Goal: Task Accomplishment & Management: Complete application form

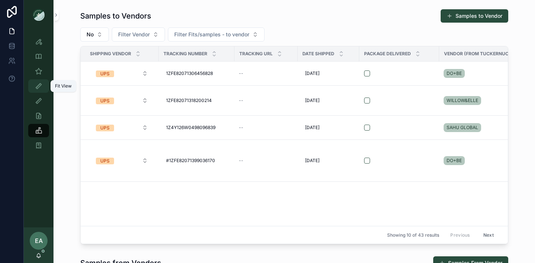
click at [45, 87] on link "Fit View" at bounding box center [38, 85] width 21 height 13
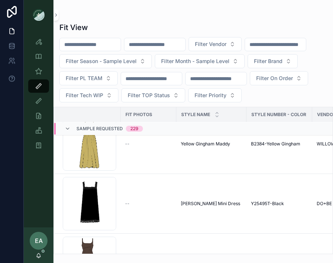
scroll to position [559, 0]
click at [226, 44] on span "Filter Vendor" at bounding box center [211, 43] width 32 height 7
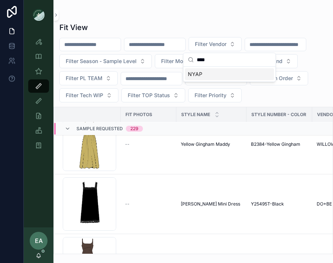
type input "****"
click at [212, 75] on div "NYAP" at bounding box center [229, 74] width 89 height 12
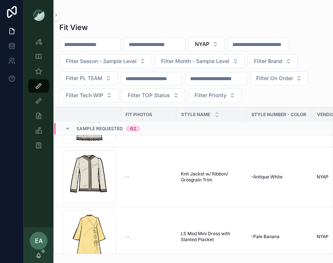
scroll to position [3357, 0]
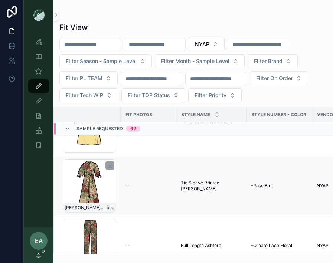
click at [101, 183] on div "Delaney-New-Sleeve_Rose-Blur .png" at bounding box center [89, 185] width 53 height 53
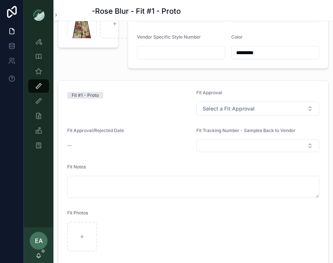
scroll to position [81, 0]
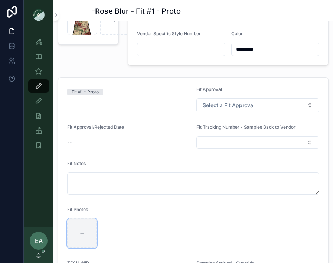
click at [84, 222] on div "scrollable content" at bounding box center [82, 234] width 30 height 30
type input "**********"
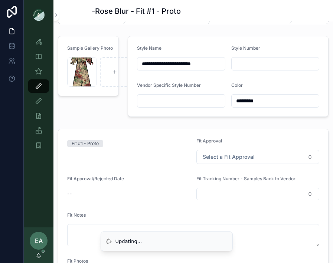
scroll to position [12, 0]
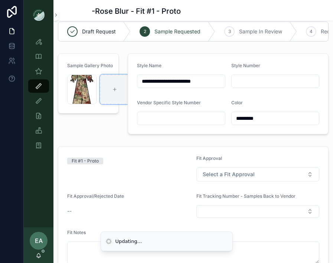
click at [115, 85] on div "scrollable content" at bounding box center [115, 90] width 30 height 30
type input "**********"
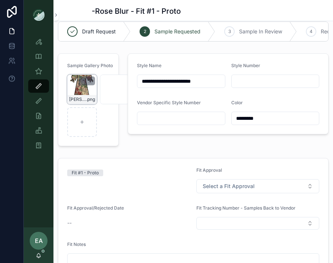
click at [82, 84] on div "scrollable content" at bounding box center [87, 80] width 16 height 9
click at [83, 81] on icon "scrollable content" at bounding box center [83, 81] width 6 height 6
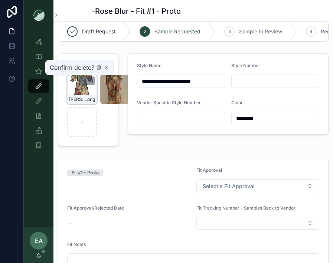
click at [98, 71] on div "Confirm delete?" at bounding box center [79, 67] width 59 height 9
click at [98, 69] on icon "scrollable content" at bounding box center [99, 68] width 6 height 6
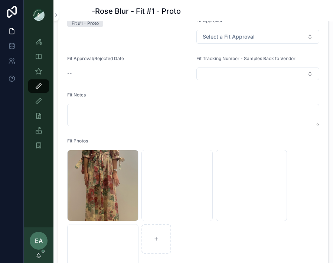
scroll to position [152, 0]
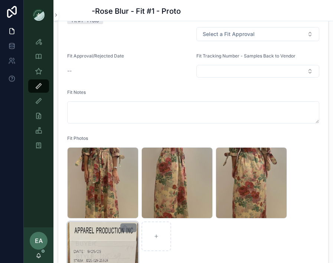
click at [109, 252] on div "Screenshot-2025-09-29-at-11.40.06-AM .png" at bounding box center [102, 257] width 71 height 71
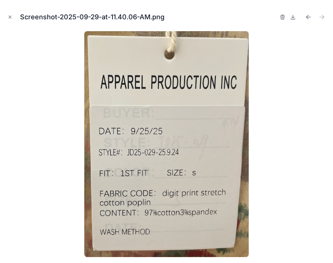
click at [304, 53] on div at bounding box center [166, 144] width 321 height 226
click at [10, 17] on icon "Close modal" at bounding box center [9, 16] width 5 height 5
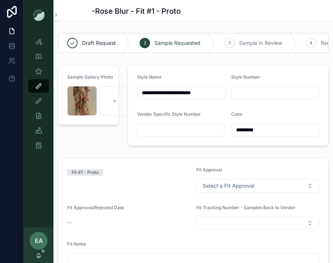
click at [249, 98] on div "scrollable content" at bounding box center [275, 92] width 88 height 13
type input "********"
click at [152, 181] on div "Fit #1 - Proto" at bounding box center [128, 180] width 123 height 26
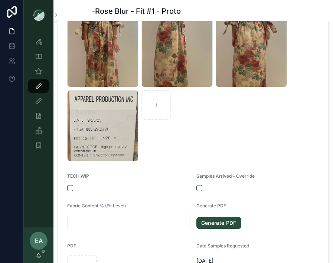
scroll to position [295, 0]
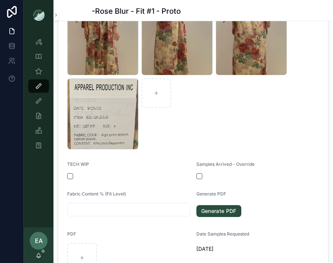
click at [164, 203] on div "Fabric Content % (Fit Level)" at bounding box center [128, 205] width 123 height 28
click at [166, 207] on input "scrollable content" at bounding box center [129, 210] width 123 height 10
type input "**********"
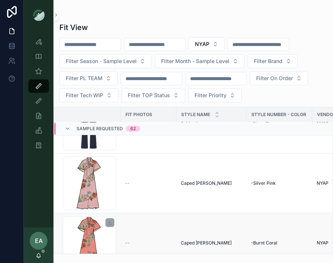
scroll to position [2703, 0]
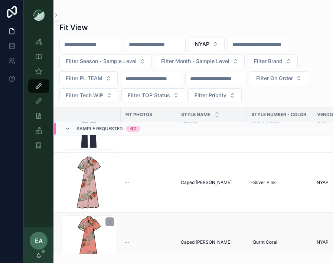
click at [95, 239] on div "Cape-Delaney_burnt-coral .png" at bounding box center [89, 242] width 53 height 53
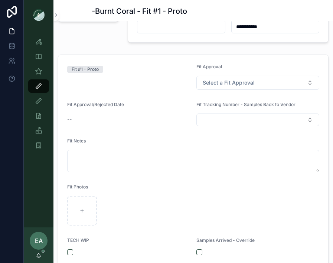
scroll to position [101, 0]
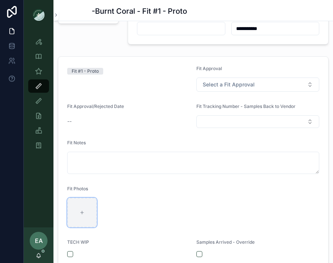
click at [86, 208] on div "scrollable content" at bounding box center [82, 213] width 30 height 30
type input "**********"
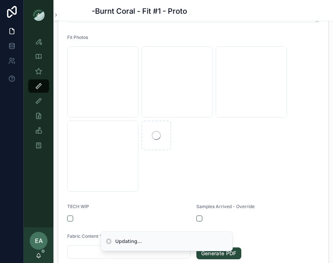
scroll to position [255, 0]
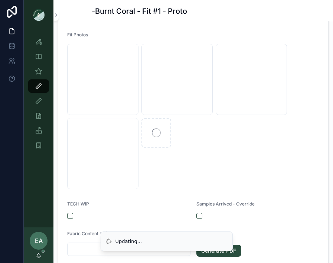
click at [80, 249] on input "scrollable content" at bounding box center [129, 249] width 123 height 10
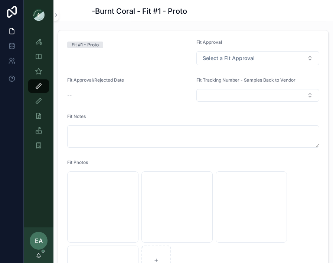
scroll to position [0, 0]
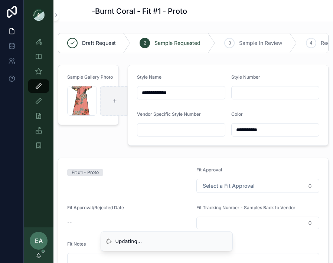
type input "**********"
click at [109, 102] on div "scrollable content" at bounding box center [115, 101] width 30 height 30
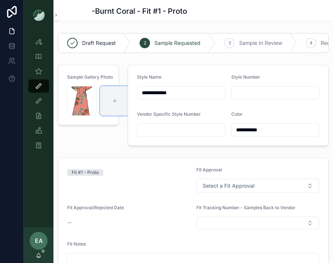
type input "**********"
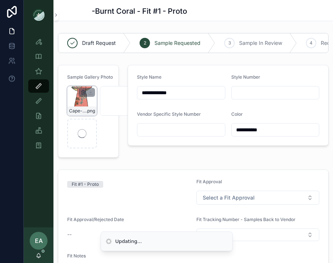
click at [84, 91] on icon "scrollable content" at bounding box center [83, 91] width 4 height 0
click at [99, 79] on icon "scrollable content" at bounding box center [99, 79] width 0 height 1
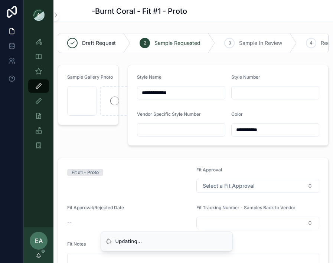
click at [243, 91] on input "scrollable content" at bounding box center [275, 93] width 87 height 10
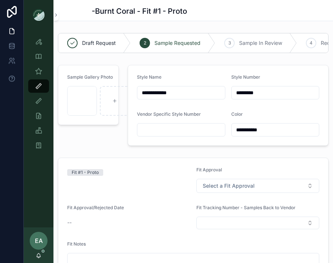
type input "*********"
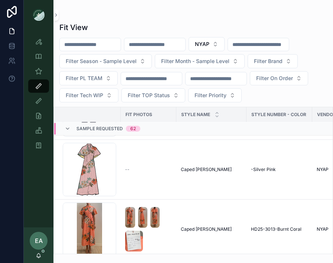
scroll to position [2718, 0]
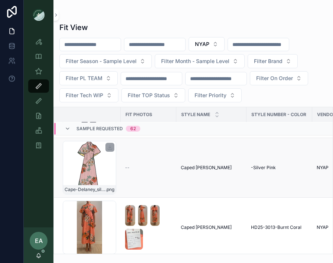
click at [91, 171] on div "Cape-Delaney_silver-pink .png" at bounding box center [89, 167] width 53 height 53
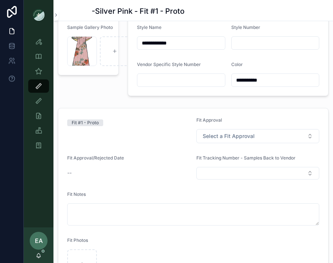
scroll to position [111, 0]
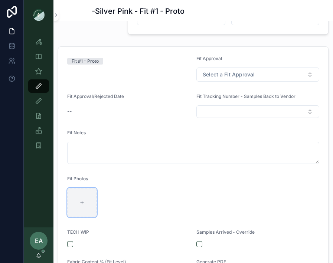
click at [83, 202] on icon "scrollable content" at bounding box center [81, 202] width 5 height 5
type input "**********"
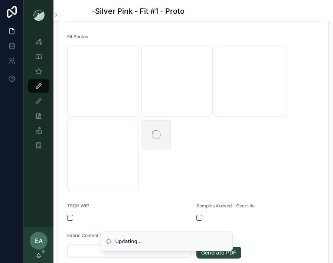
scroll to position [269, 0]
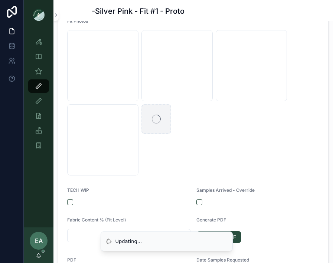
click at [80, 236] on input "scrollable content" at bounding box center [129, 236] width 123 height 10
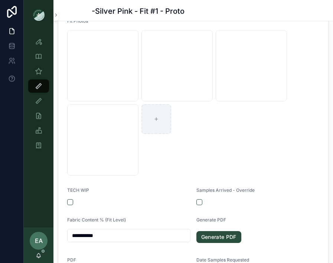
scroll to position [0, 0]
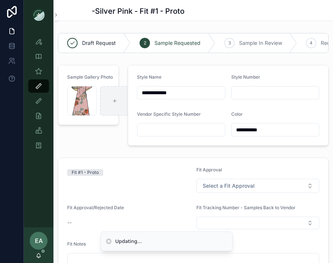
type input "**********"
click at [104, 98] on div "scrollable content" at bounding box center [115, 101] width 30 height 30
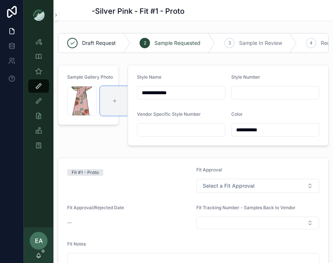
type input "**********"
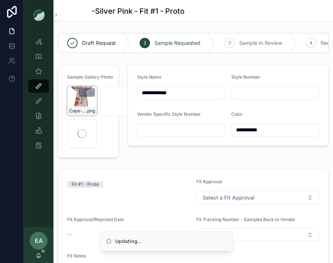
click at [84, 88] on div "scrollable content" at bounding box center [87, 92] width 16 height 9
click at [85, 92] on icon "scrollable content" at bounding box center [83, 92] width 6 height 6
click at [98, 80] on icon "scrollable content" at bounding box center [98, 79] width 0 height 1
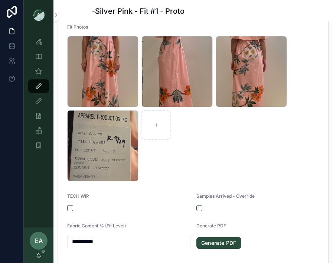
scroll to position [293, 0]
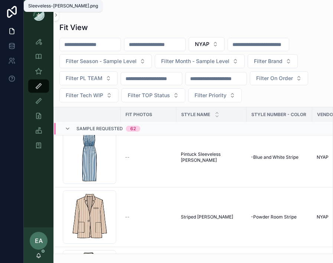
scroll to position [1742, 0]
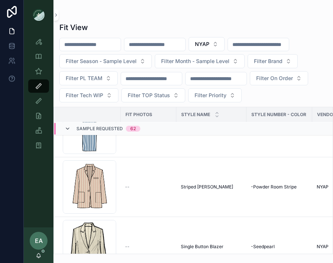
click at [65, 126] on icon "scrollable content" at bounding box center [68, 129] width 6 height 6
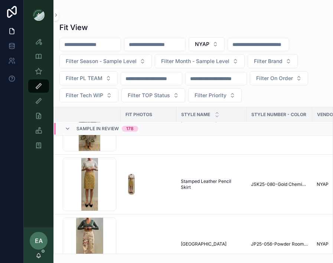
scroll to position [2759, 0]
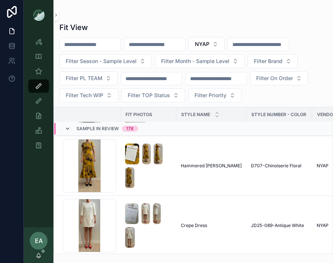
click at [67, 131] on icon "scrollable content" at bounding box center [68, 129] width 6 height 6
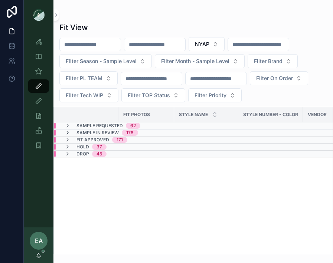
click at [67, 132] on icon "scrollable content" at bounding box center [68, 133] width 6 height 6
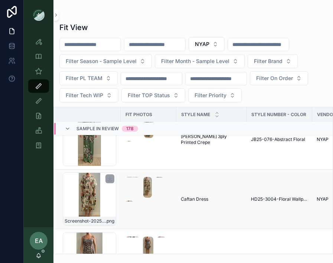
scroll to position [4459, 0]
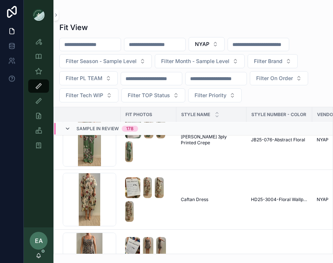
click at [65, 126] on icon "scrollable content" at bounding box center [68, 129] width 6 height 6
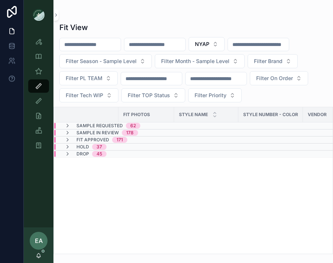
scroll to position [0, 0]
click at [69, 125] on icon "scrollable content" at bounding box center [68, 126] width 6 height 6
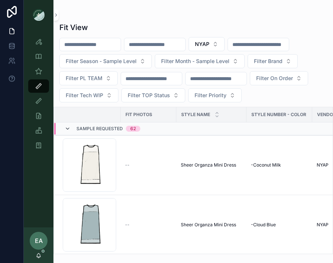
click at [69, 128] on icon "scrollable content" at bounding box center [68, 129] width 6 height 6
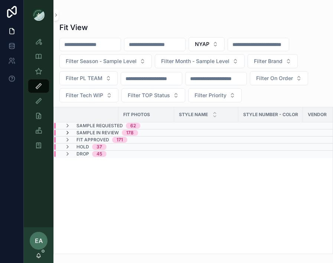
click at [68, 130] on icon "scrollable content" at bounding box center [68, 133] width 6 height 6
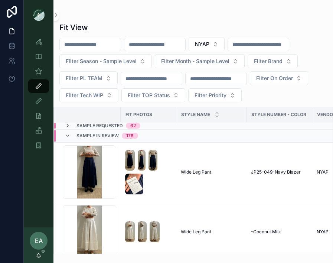
click at [67, 124] on icon "scrollable content" at bounding box center [68, 126] width 6 height 6
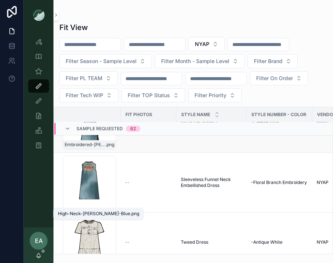
scroll to position [3122, 0]
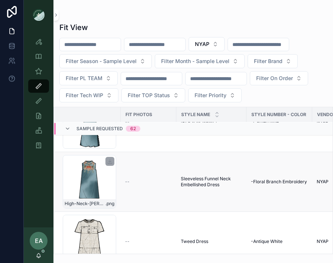
click at [92, 161] on div "High-Neck-Marlowe-Blue .png" at bounding box center [89, 181] width 53 height 53
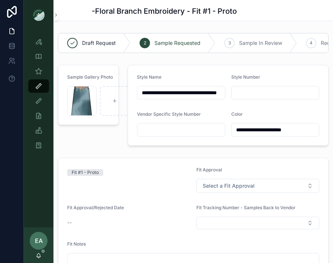
scroll to position [257, 0]
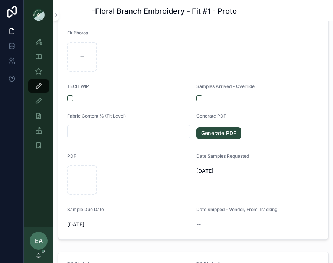
click at [83, 74] on form "Fit #1 - Proto Fit Approval Select a Fit Approval Fit Approval/Rejected Date --…" at bounding box center [193, 70] width 270 height 339
click at [83, 70] on div "scrollable content" at bounding box center [82, 57] width 30 height 30
type input "**********"
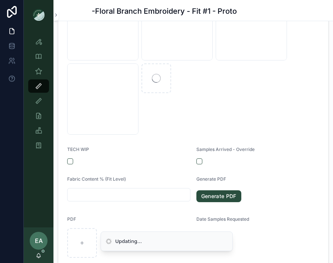
scroll to position [315, 0]
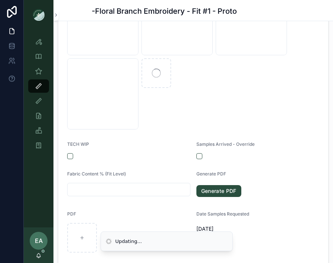
click at [139, 185] on input "scrollable content" at bounding box center [129, 190] width 123 height 10
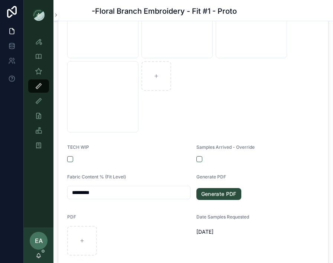
type input "*********"
click at [147, 151] on div "TECH WIP" at bounding box center [128, 148] width 123 height 9
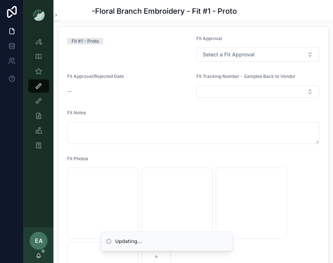
scroll to position [0, 0]
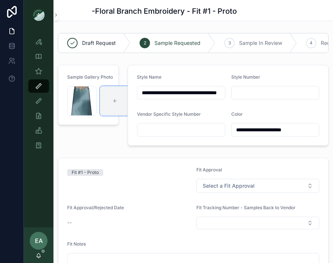
click at [112, 100] on icon "scrollable content" at bounding box center [114, 100] width 5 height 5
type input "**********"
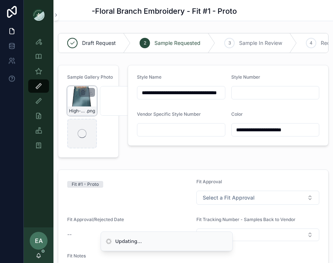
click at [84, 92] on icon "scrollable content" at bounding box center [84, 92] width 0 height 1
click at [99, 77] on icon "scrollable content" at bounding box center [98, 77] width 1 height 1
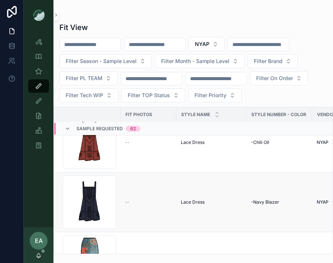
scroll to position [1963, 0]
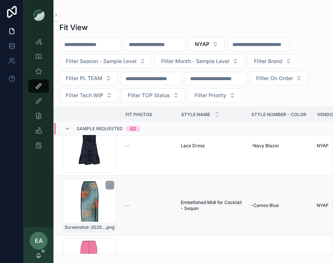
click at [96, 202] on div "Screenshot-2025-08-01-at-10.31.11-AM .png" at bounding box center [89, 205] width 53 height 53
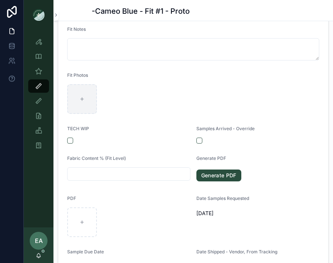
scroll to position [224, 0]
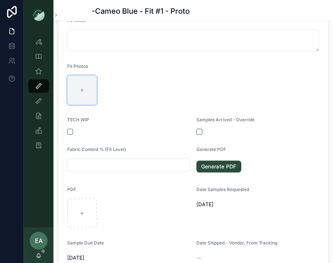
click at [79, 95] on div "scrollable content" at bounding box center [82, 90] width 30 height 30
type input "**********"
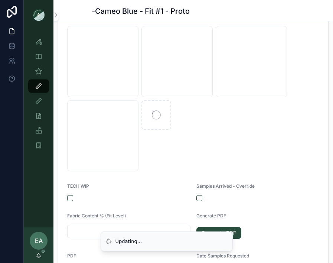
scroll to position [277, 0]
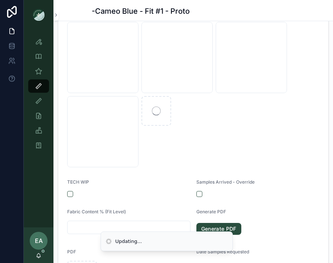
click at [133, 232] on li "Updating..." at bounding box center [167, 242] width 132 height 20
click at [130, 225] on input "scrollable content" at bounding box center [129, 227] width 123 height 10
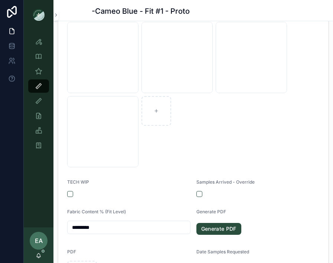
scroll to position [0, 0]
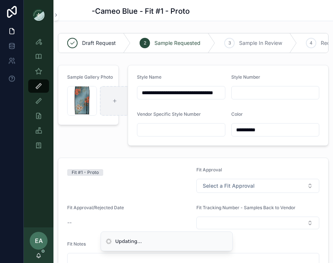
type input "*********"
click at [112, 102] on div "scrollable content" at bounding box center [115, 101] width 30 height 30
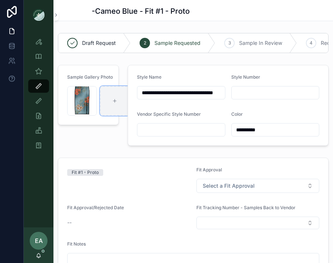
type input "**********"
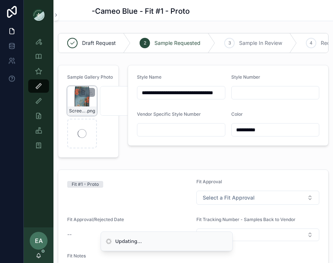
click at [84, 93] on icon "scrollable content" at bounding box center [83, 92] width 6 height 6
click at [98, 79] on icon "scrollable content" at bounding box center [98, 79] width 0 height 1
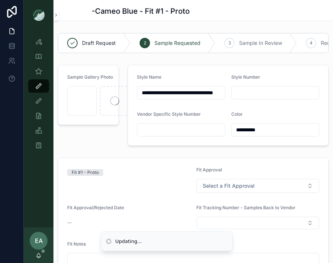
click at [258, 91] on input "scrollable content" at bounding box center [275, 93] width 87 height 10
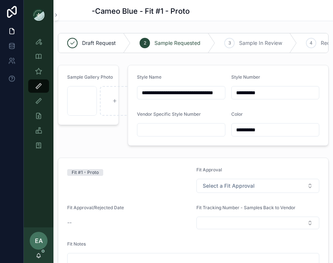
type input "**********"
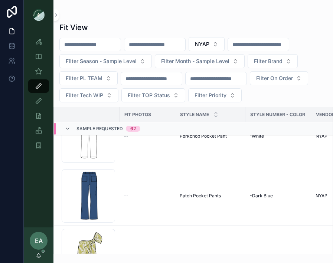
scroll to position [1577, 1]
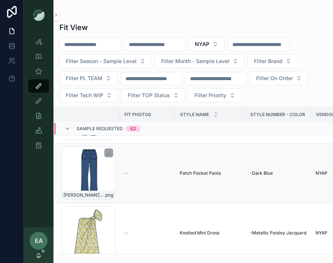
click at [86, 172] on div "Chloe_Pant_Dark-Blue .png" at bounding box center [88, 173] width 53 height 53
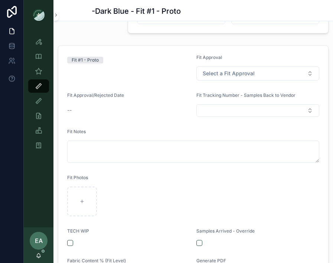
scroll to position [122, 0]
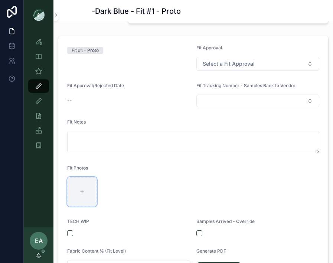
click at [92, 186] on div "scrollable content" at bounding box center [82, 192] width 30 height 30
type input "**********"
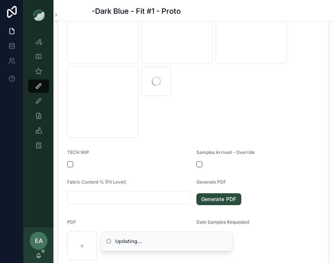
scroll to position [310, 0]
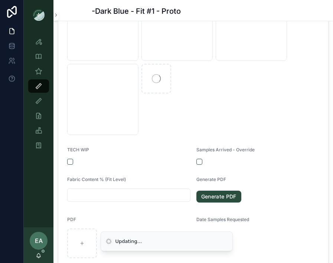
click at [119, 194] on input "scrollable content" at bounding box center [129, 195] width 123 height 10
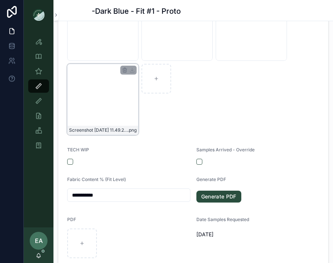
scroll to position [0, 0]
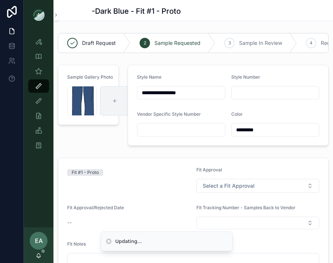
type input "**********"
click at [111, 98] on div "scrollable content" at bounding box center [115, 101] width 30 height 30
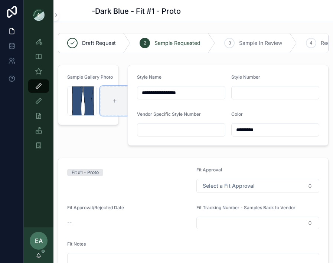
type input "**********"
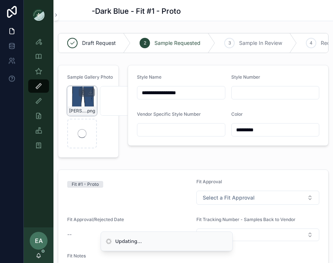
click at [83, 92] on icon "scrollable content" at bounding box center [83, 92] width 0 height 1
click at [98, 79] on icon "scrollable content" at bounding box center [98, 79] width 0 height 1
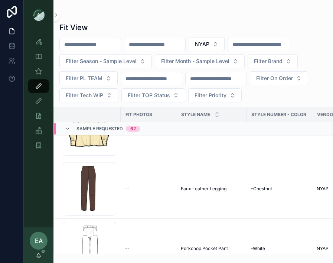
scroll to position [1485, 0]
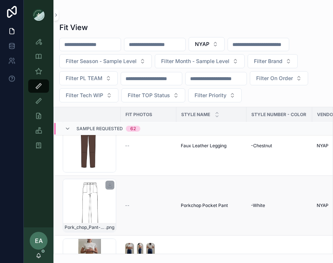
click at [86, 208] on div "Pork_chop_Pant-BW .png" at bounding box center [89, 205] width 53 height 53
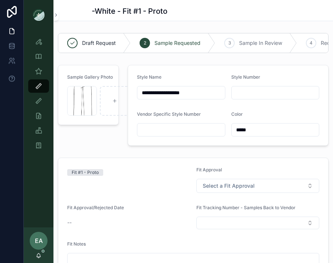
scroll to position [261, 0]
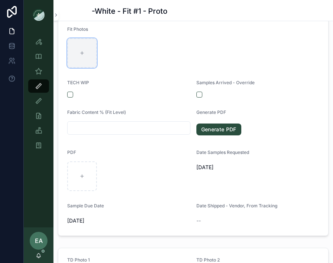
click at [84, 62] on div "scrollable content" at bounding box center [82, 53] width 30 height 30
type input "**********"
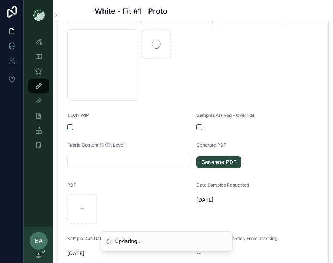
scroll to position [346, 0]
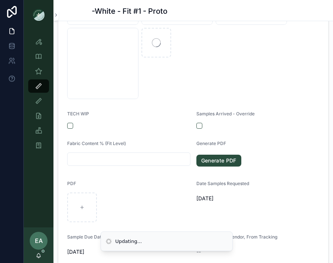
click at [161, 160] on input "scrollable content" at bounding box center [129, 159] width 123 height 10
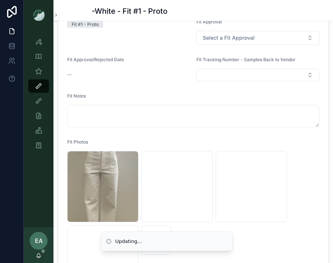
scroll to position [0, 0]
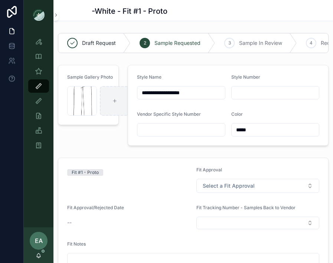
type input "**********"
click at [112, 95] on div "scrollable content" at bounding box center [115, 101] width 30 height 30
type input "**********"
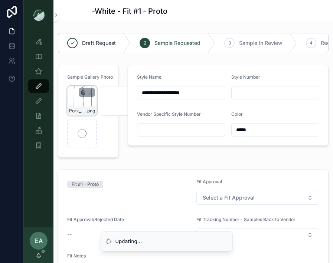
click at [81, 92] on icon "scrollable content" at bounding box center [82, 92] width 3 height 3
click at [97, 77] on icon "scrollable content" at bounding box center [99, 79] width 6 height 6
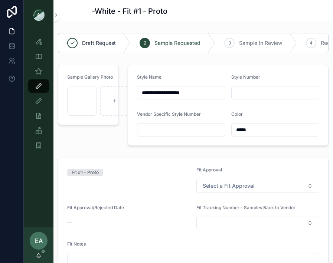
click at [243, 84] on div "Style Number" at bounding box center [275, 86] width 88 height 25
click at [245, 97] on input "scrollable content" at bounding box center [275, 93] width 87 height 10
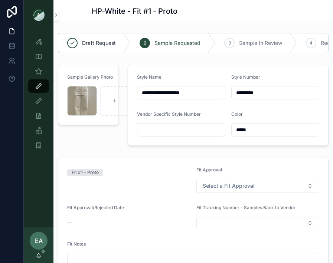
type input "*********"
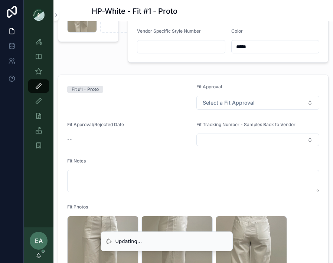
scroll to position [81, 0]
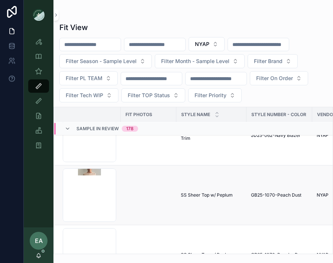
scroll to position [12653, 0]
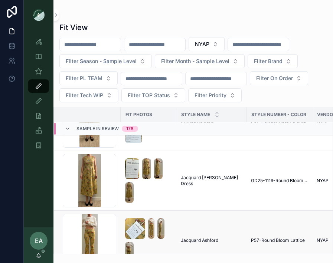
scroll to position [6780, 0]
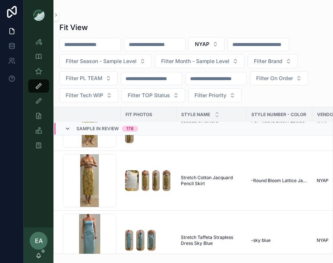
click at [66, 128] on icon "scrollable content" at bounding box center [68, 129] width 6 height 6
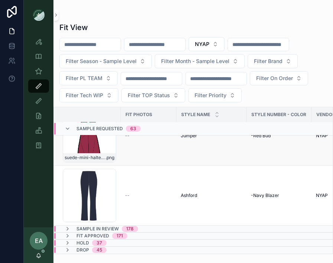
scroll to position [3646, 0]
click at [66, 247] on icon "scrollable content" at bounding box center [68, 250] width 6 height 6
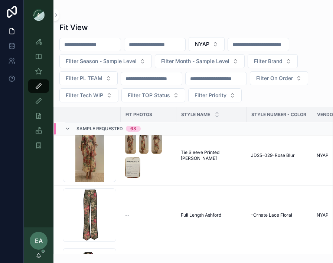
scroll to position [3396, 0]
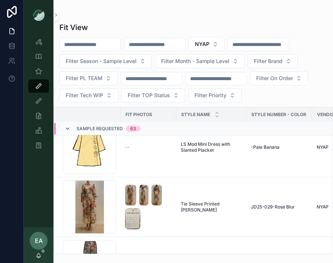
click at [69, 126] on icon "scrollable content" at bounding box center [68, 129] width 6 height 6
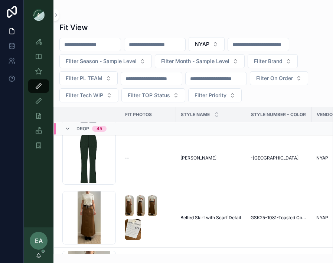
scroll to position [2820, 0]
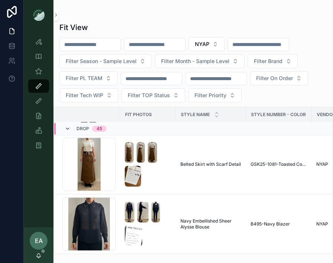
click at [68, 127] on icon "scrollable content" at bounding box center [68, 129] width 6 height 6
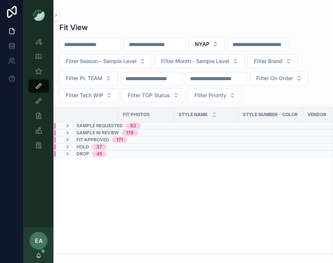
scroll to position [0, 0]
click at [69, 127] on icon "scrollable content" at bounding box center [68, 126] width 6 height 6
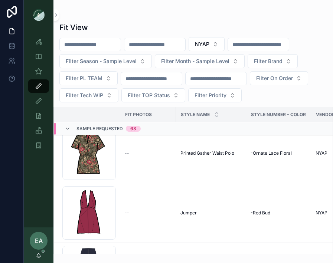
scroll to position [3646, 0]
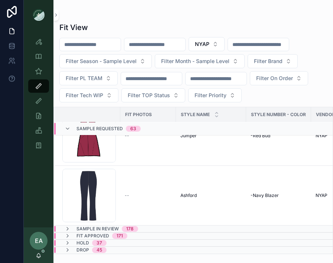
click at [85, 231] on span "Sample In Review" at bounding box center [97, 229] width 42 height 6
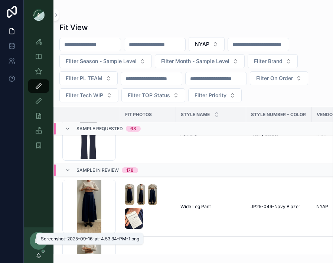
scroll to position [3711, 0]
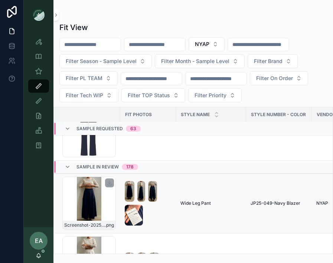
click at [85, 191] on div "Screenshot-2025-09-16-at-4.53.34-PM-1 .png" at bounding box center [88, 203] width 53 height 53
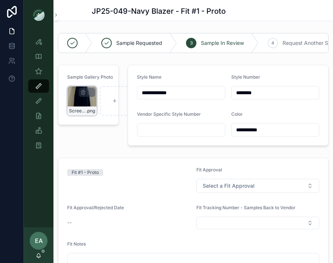
click at [84, 105] on div "Screenshot-2025-09-16-at-4.53.34-PM-1 .png" at bounding box center [82, 101] width 30 height 30
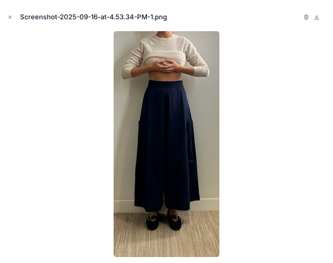
click at [90, 112] on div at bounding box center [166, 144] width 321 height 226
click at [12, 14] on button "Close modal" at bounding box center [10, 17] width 8 height 8
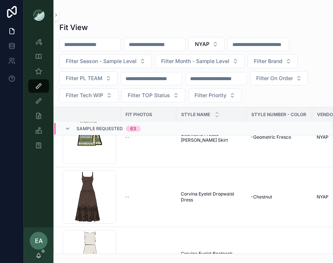
scroll to position [206, 0]
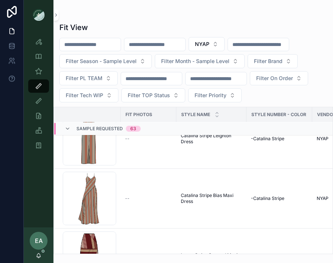
click at [99, 44] on input "scrollable content" at bounding box center [90, 44] width 61 height 10
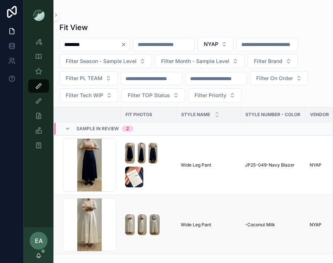
scroll to position [8, 0]
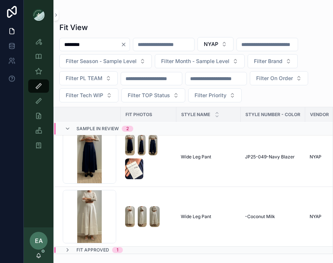
click at [117, 247] on td "Fit Approved 1" at bounding box center [147, 250] width 187 height 7
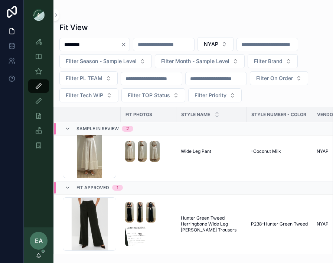
scroll to position [0, 0]
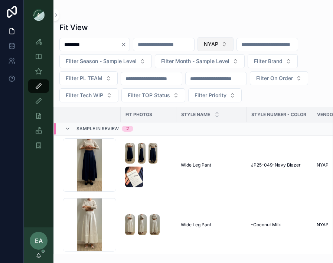
click at [234, 43] on button "NYAP" at bounding box center [215, 44] width 36 height 14
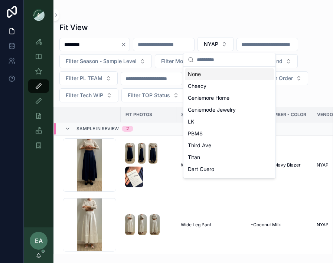
click at [225, 72] on div "None" at bounding box center [229, 74] width 89 height 12
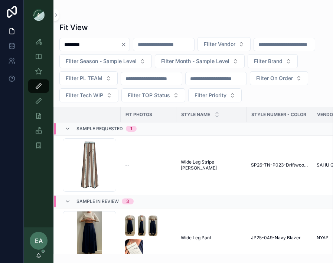
click at [110, 48] on input "********" at bounding box center [90, 44] width 61 height 10
type input "*"
click at [141, 50] on div "scrollable content" at bounding box center [155, 44] width 62 height 13
click at [141, 47] on input "scrollable content" at bounding box center [154, 44] width 61 height 10
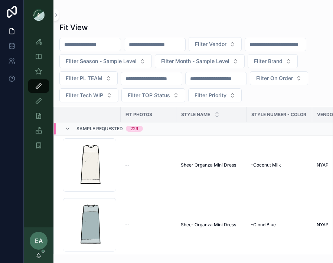
click at [145, 45] on input "scrollable content" at bounding box center [154, 44] width 61 height 10
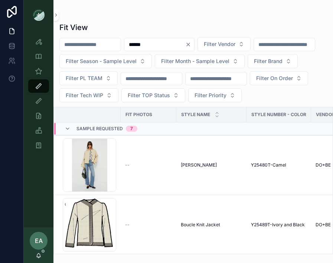
type input "*******"
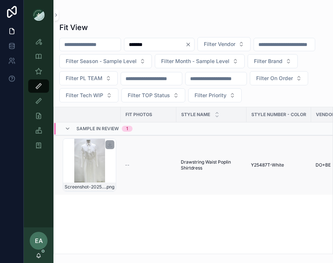
click at [89, 166] on div "Screenshot-2025-09-25-at-11.56.20-AM .png" at bounding box center [89, 164] width 53 height 53
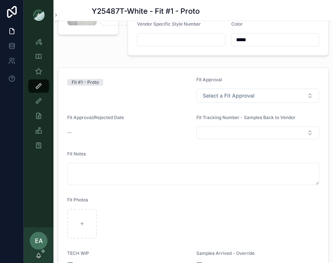
scroll to position [91, 0]
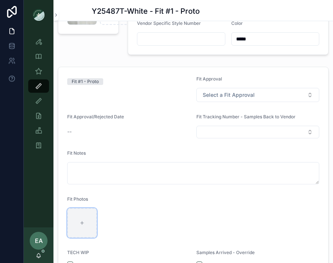
click at [86, 235] on div "scrollable content" at bounding box center [82, 223] width 30 height 30
type input "**********"
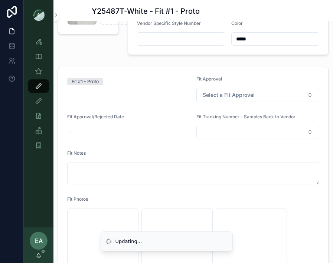
scroll to position [0, 0]
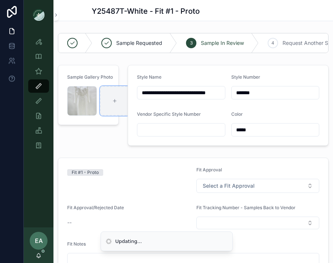
click at [120, 95] on div "scrollable content" at bounding box center [115, 101] width 30 height 30
type input "**********"
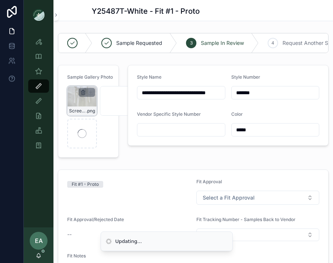
click at [84, 90] on icon "scrollable content" at bounding box center [83, 92] width 6 height 6
click at [98, 78] on icon "scrollable content" at bounding box center [99, 79] width 6 height 6
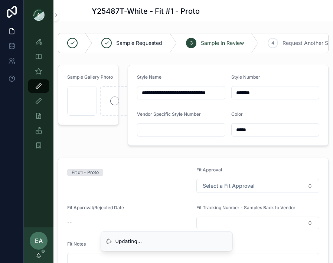
scroll to position [275, 0]
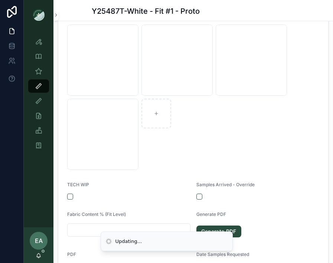
click at [106, 232] on li "Updating..." at bounding box center [167, 242] width 132 height 20
click at [90, 229] on input "scrollable content" at bounding box center [129, 230] width 123 height 10
type input "***"
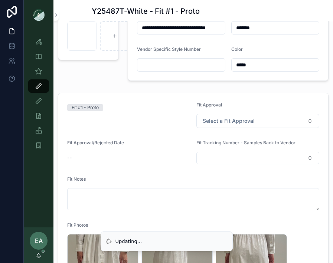
scroll to position [65, 0]
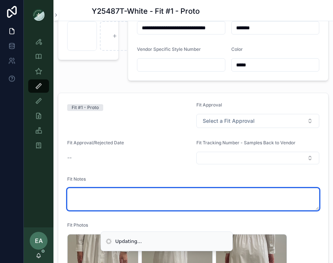
click at [90, 198] on textarea "scrollable content" at bounding box center [193, 199] width 252 height 22
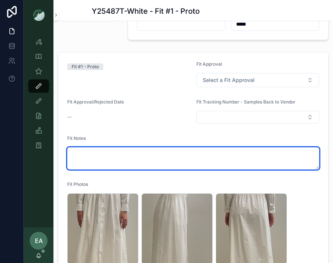
scroll to position [287, 0]
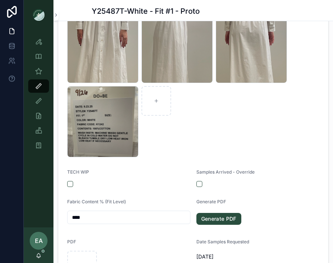
click at [104, 214] on input "****" at bounding box center [129, 217] width 123 height 10
type input "**********"
click at [163, 160] on form "**********" at bounding box center [193, 98] width 270 height 454
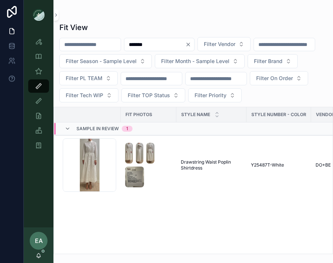
click at [185, 44] on input "*******" at bounding box center [154, 44] width 61 height 10
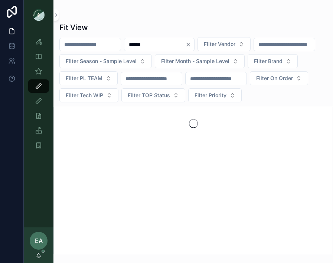
type input "*******"
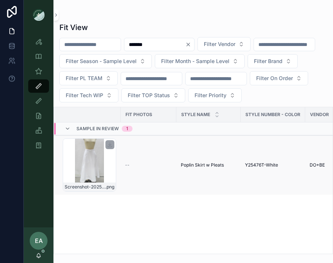
click at [95, 162] on div "Screenshot-2025-09-25-at-11.54.43-AM .png" at bounding box center [89, 164] width 53 height 53
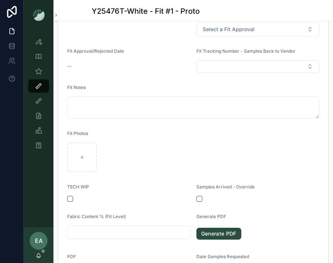
scroll to position [163, 0]
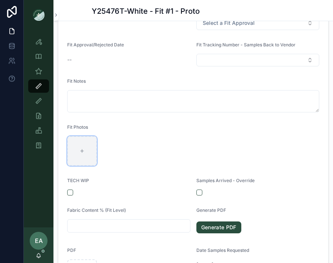
click at [88, 157] on div "scrollable content" at bounding box center [82, 151] width 30 height 30
type input "**********"
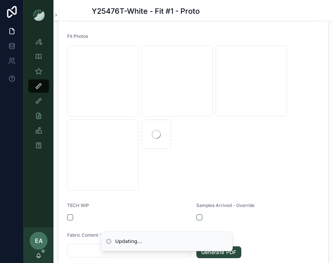
scroll to position [256, 0]
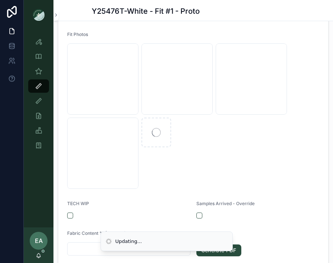
click at [86, 247] on input "scrollable content" at bounding box center [129, 249] width 123 height 10
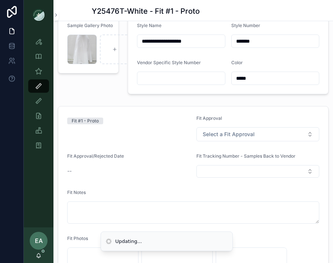
scroll to position [24, 0]
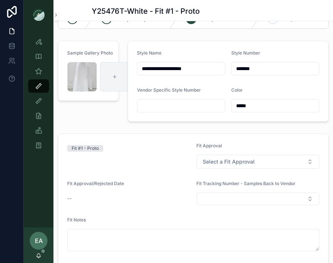
type input "**********"
click at [112, 70] on div "scrollable content" at bounding box center [115, 77] width 30 height 30
type input "**********"
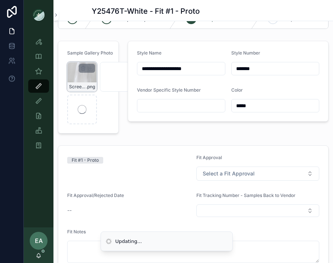
click at [82, 65] on div "scrollable content" at bounding box center [87, 68] width 16 height 9
click at [80, 68] on icon "scrollable content" at bounding box center [83, 68] width 6 height 6
click at [97, 55] on icon "scrollable content" at bounding box center [98, 55] width 3 height 3
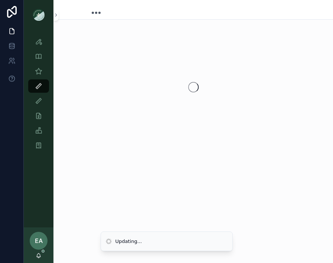
scroll to position [0, 0]
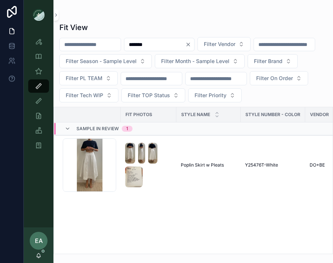
click at [191, 42] on icon "Clear" at bounding box center [188, 45] width 6 height 6
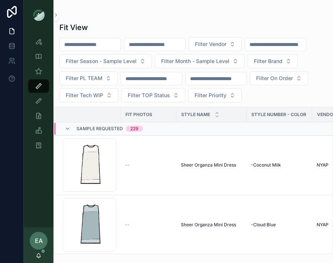
click at [160, 50] on div "scrollable content" at bounding box center [155, 44] width 62 height 13
click at [160, 48] on input "scrollable content" at bounding box center [154, 44] width 61 height 10
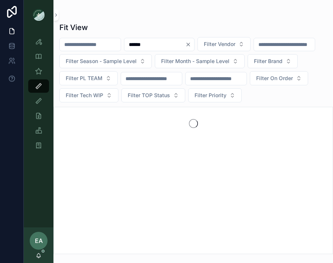
type input "*******"
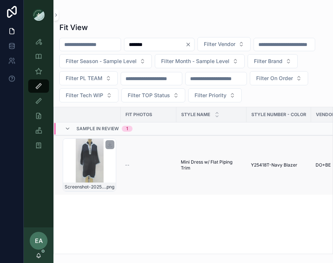
click at [99, 168] on div "Screenshot-2025-09-25-at-11.53.19-AM .png" at bounding box center [89, 164] width 53 height 53
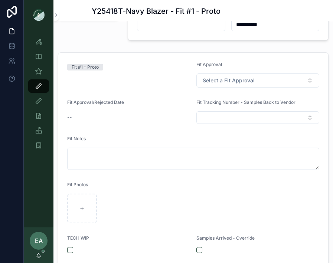
scroll to position [110, 0]
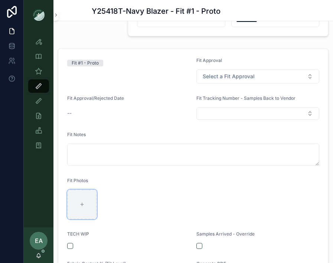
click at [89, 199] on div "scrollable content" at bounding box center [82, 205] width 30 height 30
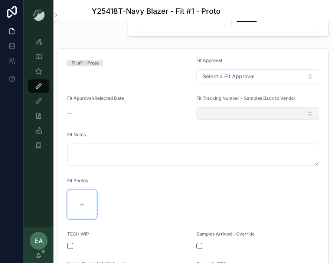
type input "**********"
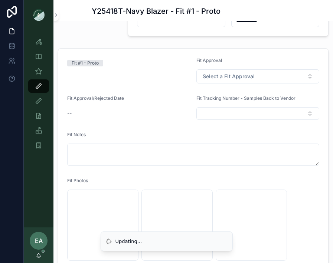
scroll to position [0, 0]
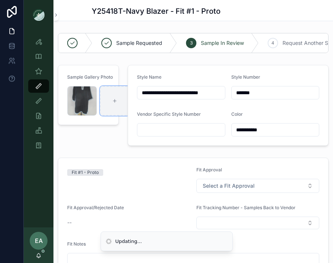
click at [111, 97] on div "scrollable content" at bounding box center [115, 101] width 30 height 30
type input "**********"
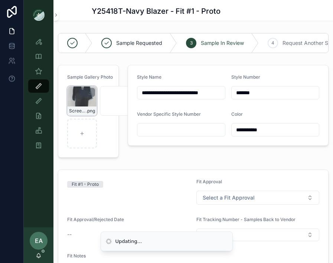
click at [82, 89] on icon "scrollable content" at bounding box center [83, 92] width 6 height 6
click at [97, 76] on icon "scrollable content" at bounding box center [99, 79] width 6 height 6
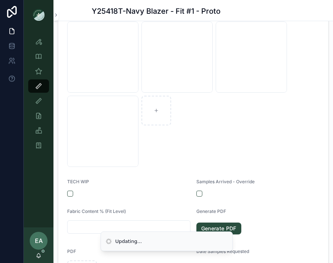
scroll to position [279, 0]
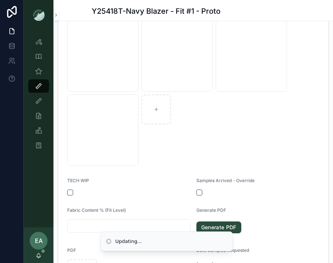
click at [118, 232] on li "Updating..." at bounding box center [167, 242] width 132 height 20
click at [115, 232] on li "Updating..." at bounding box center [167, 242] width 132 height 20
click at [83, 226] on input "scrollable content" at bounding box center [129, 226] width 123 height 10
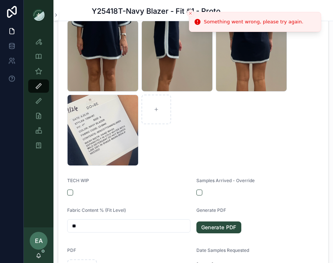
type input "*"
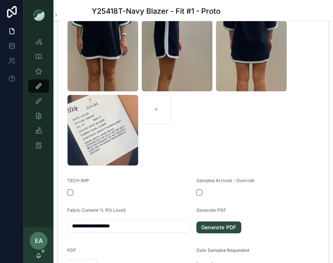
type input "**********"
click at [186, 148] on div "Screenshot-2025-09-29-at-11.58.54-AM .png Screenshot-2025-09-29-at-11.59.00-AM …" at bounding box center [193, 93] width 252 height 146
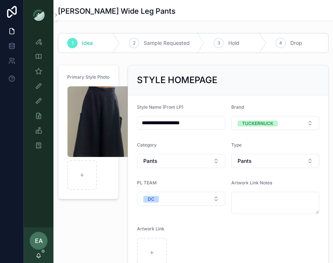
click at [102, 71] on form "Primary Style Photo Screenshot-2025-09-29-at-11.55.39-AM .png" at bounding box center [88, 132] width 60 height 134
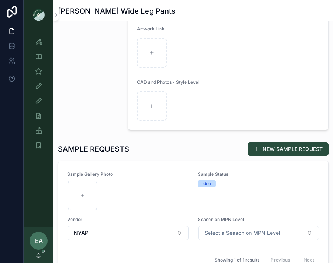
scroll to position [202, 0]
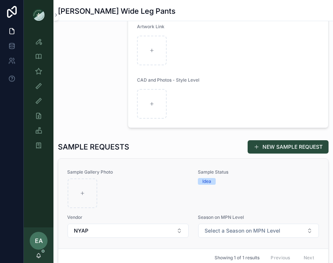
click at [140, 176] on div "Sample Gallery Photo" at bounding box center [128, 188] width 122 height 39
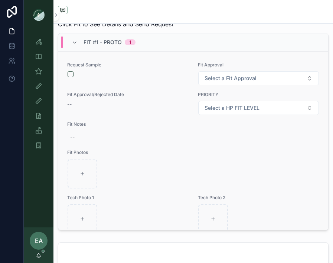
scroll to position [373, 0]
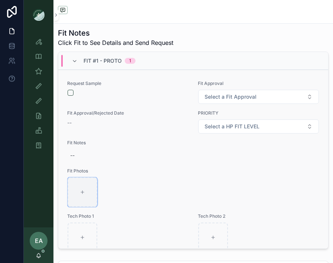
click at [88, 186] on div "scrollable content" at bounding box center [83, 192] width 30 height 30
type input "**********"
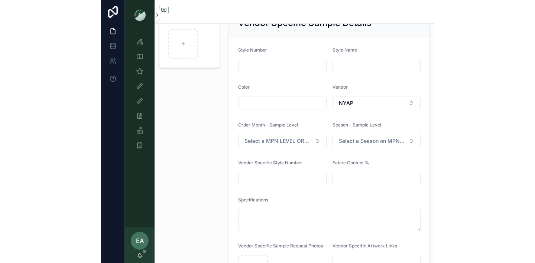
scroll to position [0, 0]
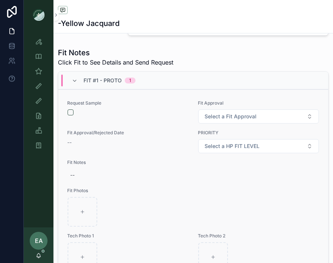
scroll to position [53, 0]
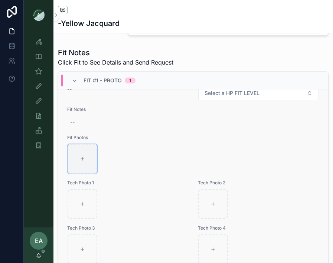
click at [85, 165] on div "scrollable content" at bounding box center [83, 159] width 30 height 30
type input "**********"
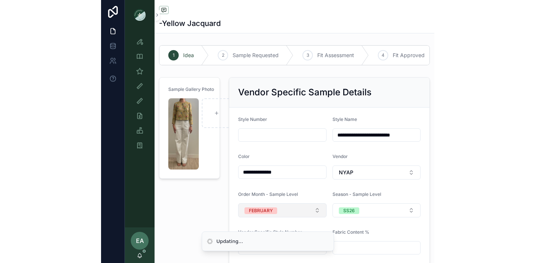
scroll to position [1, 0]
